Goal: Check status: Check status

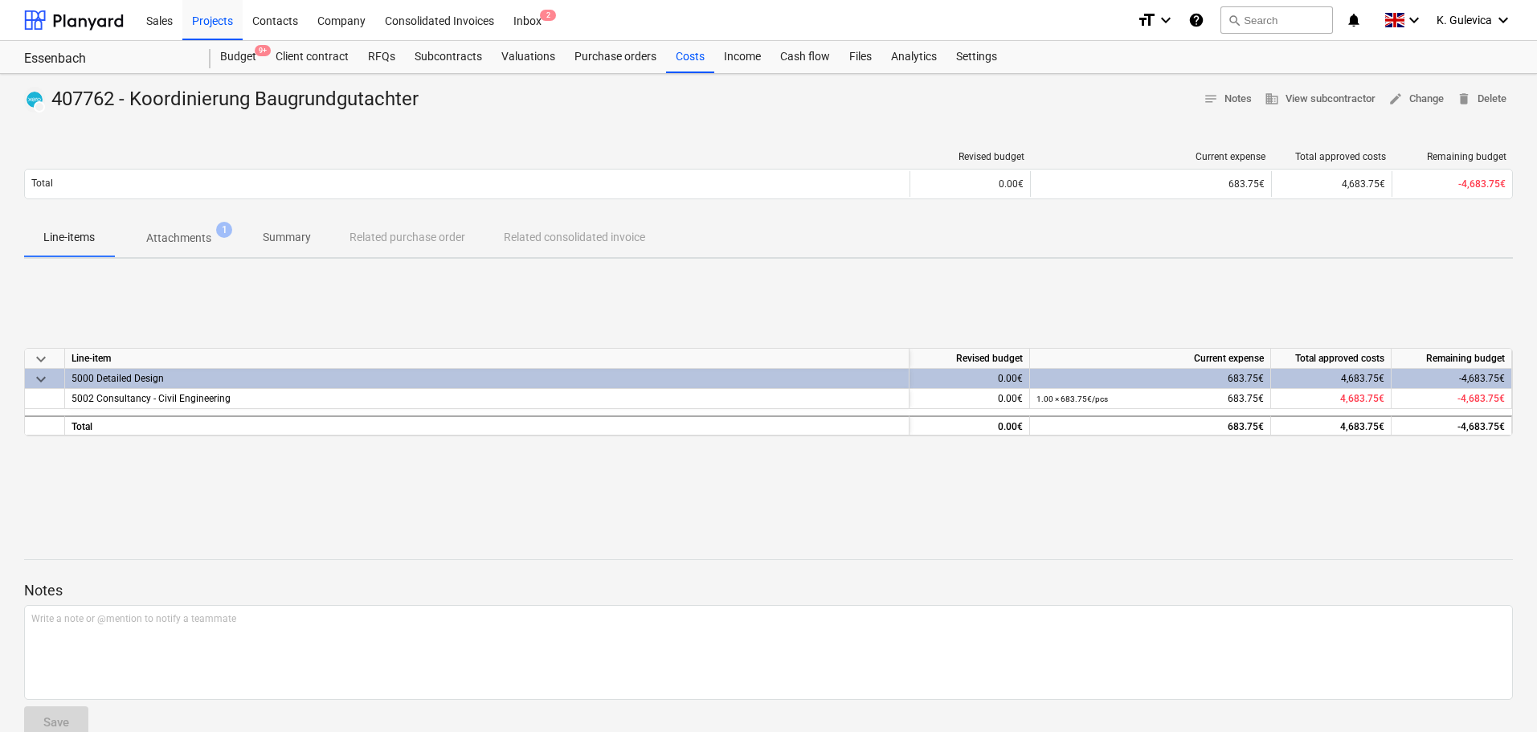
click at [280, 229] on p "Summary" at bounding box center [287, 237] width 48 height 17
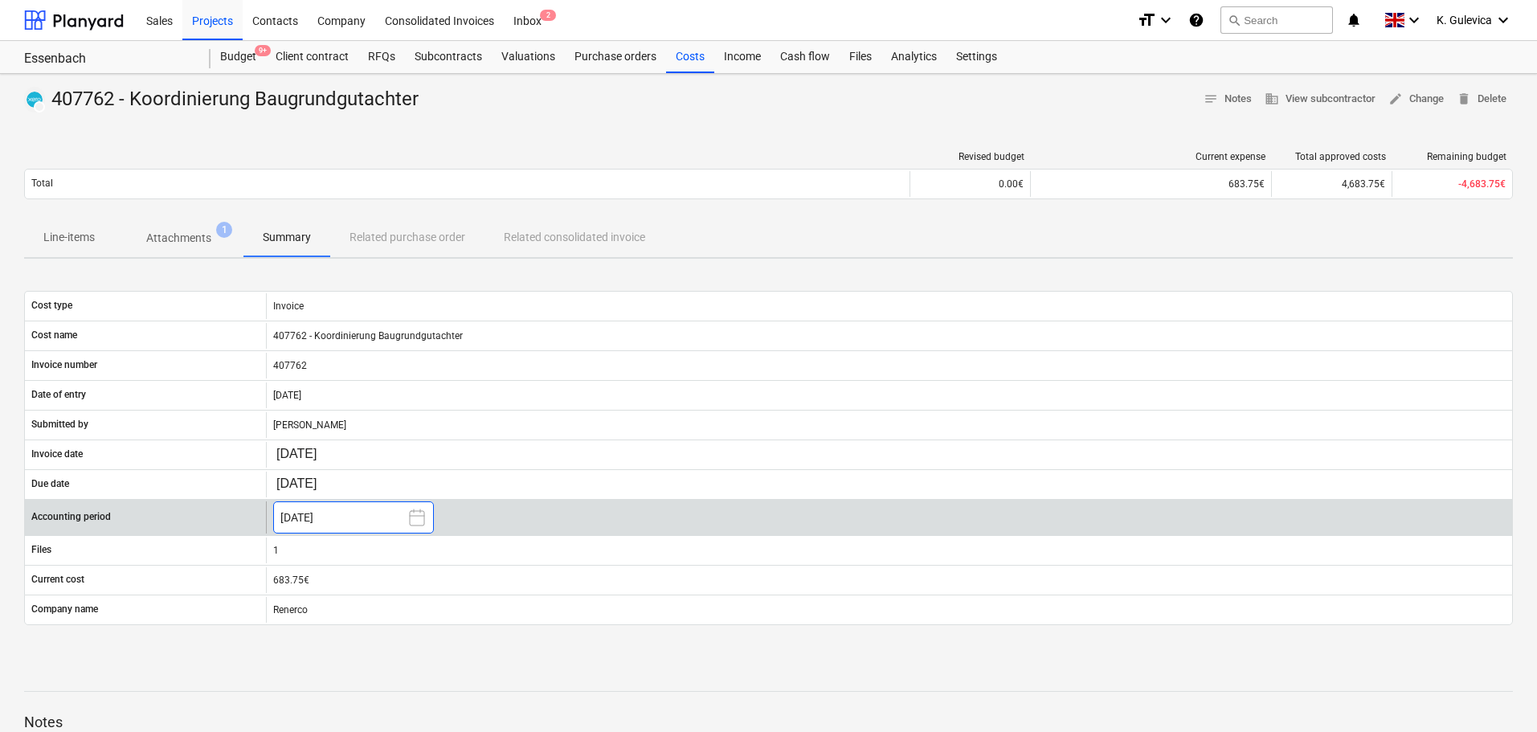
click at [352, 515] on button "[DATE]" at bounding box center [353, 517] width 161 height 32
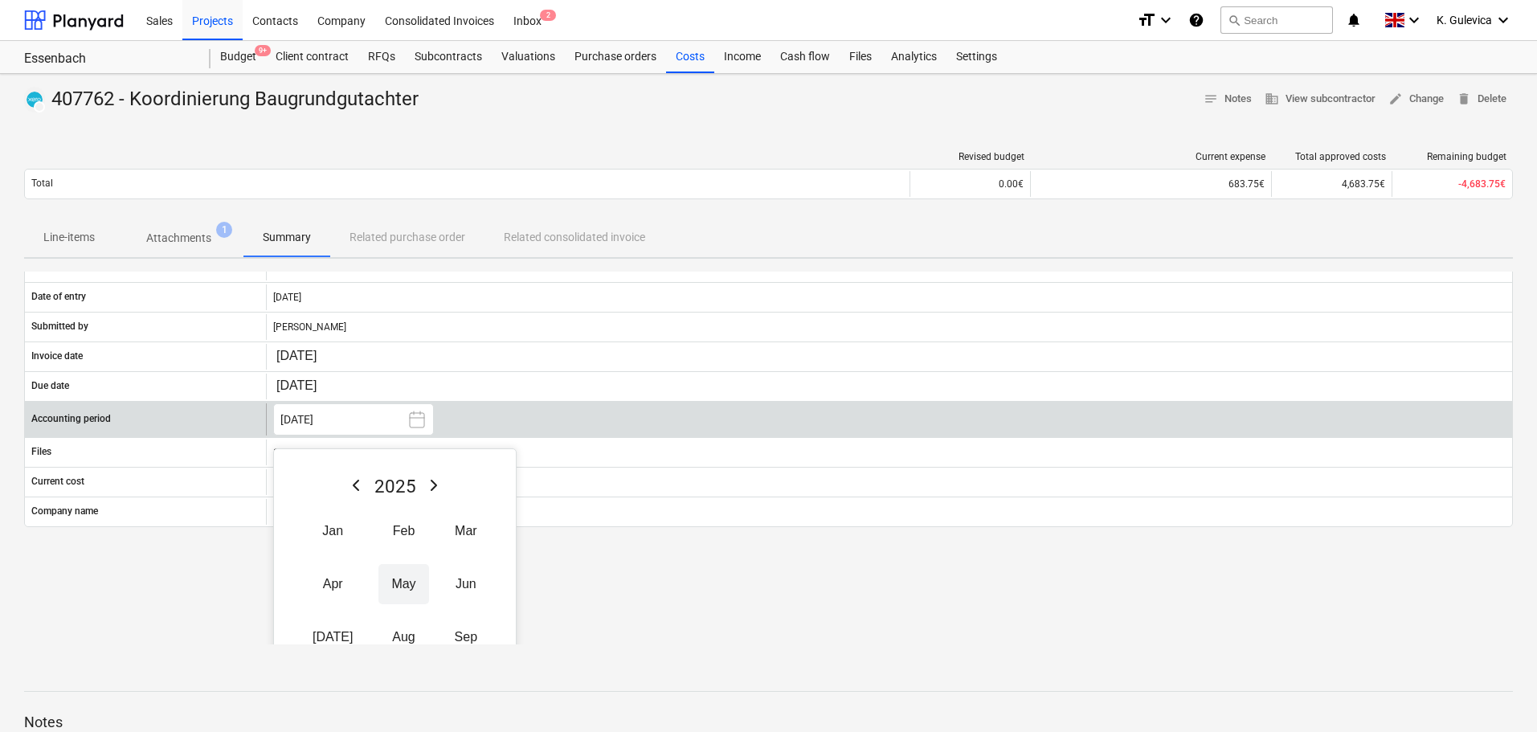
scroll to position [190, 0]
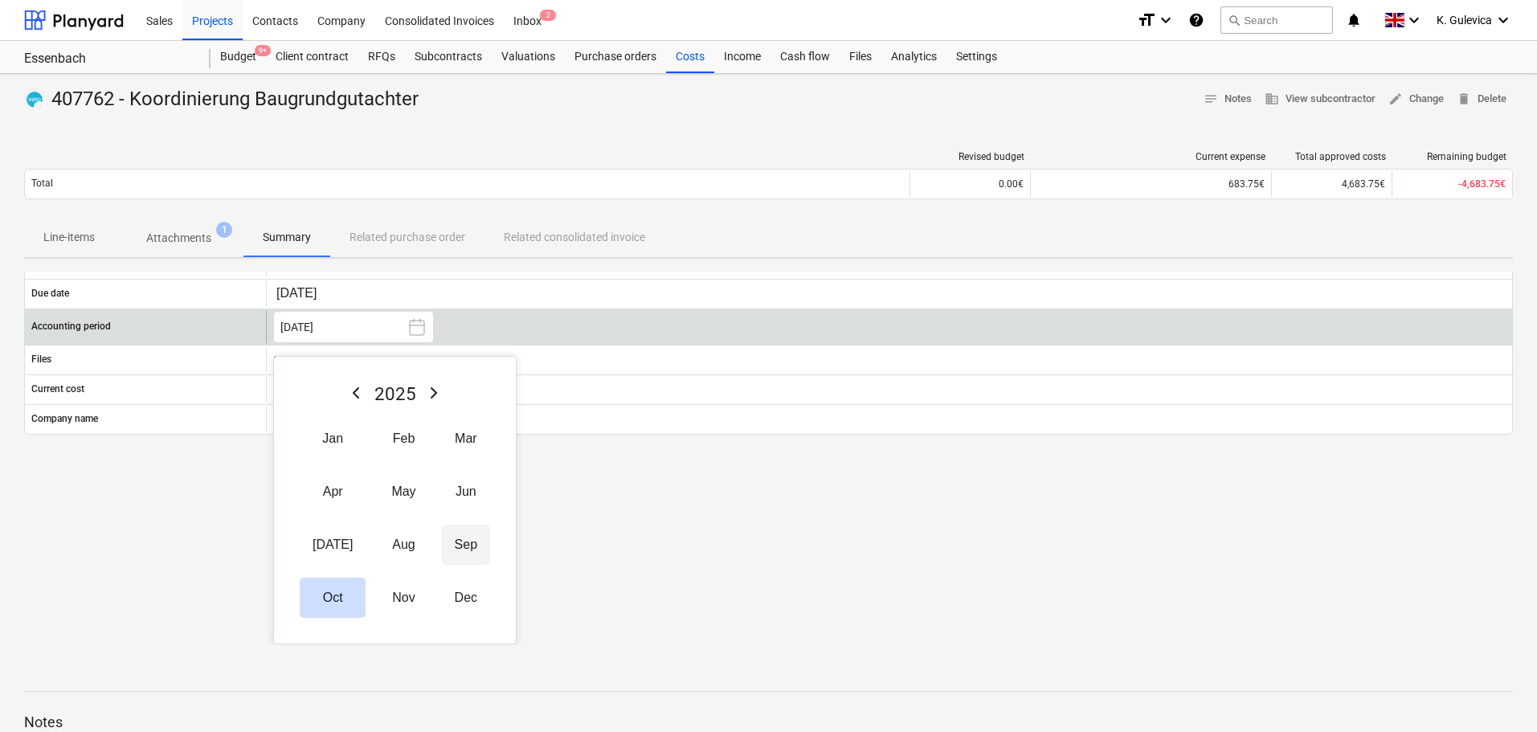
click at [442, 544] on button "Sep" at bounding box center [466, 545] width 48 height 40
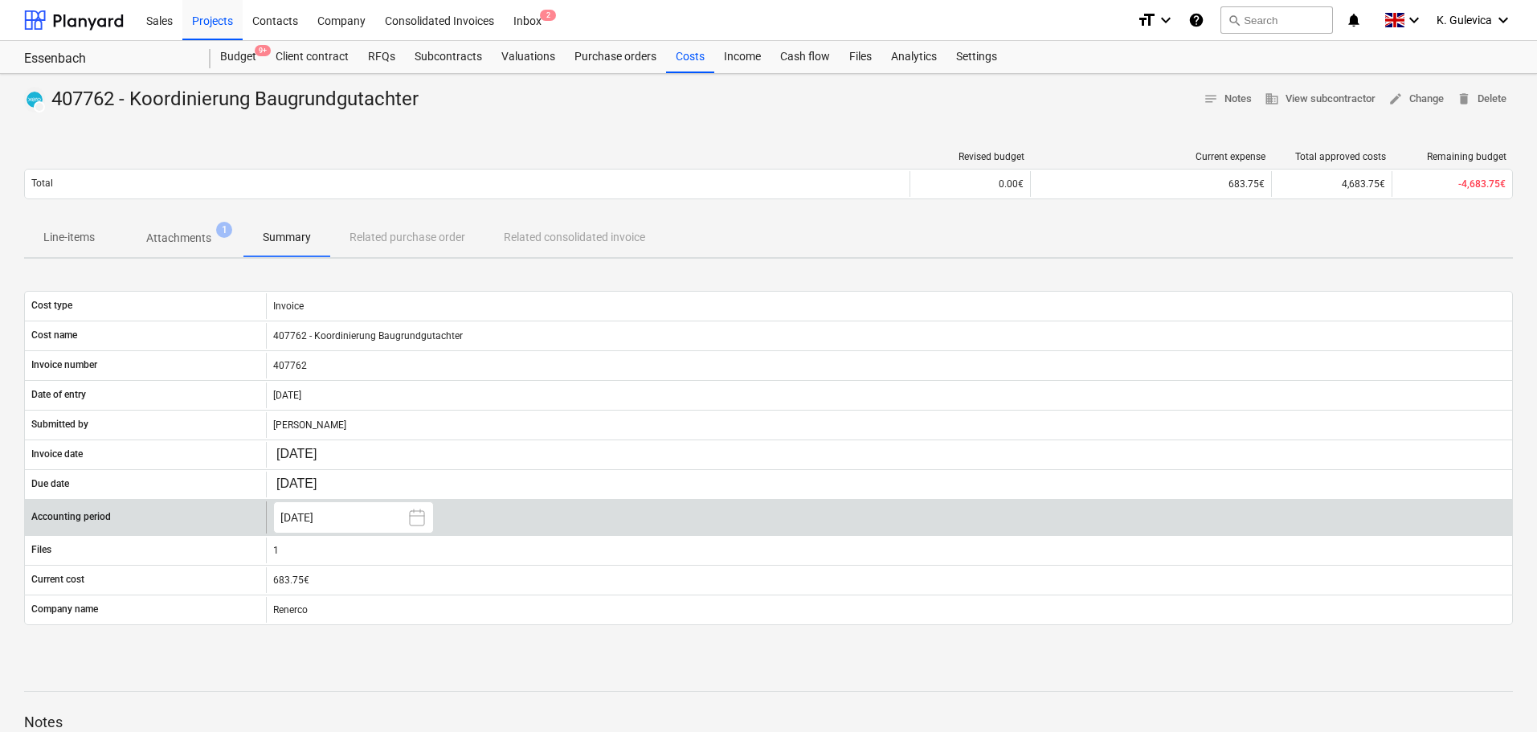
scroll to position [0, 0]
